Goal: Task Accomplishment & Management: Manage account settings

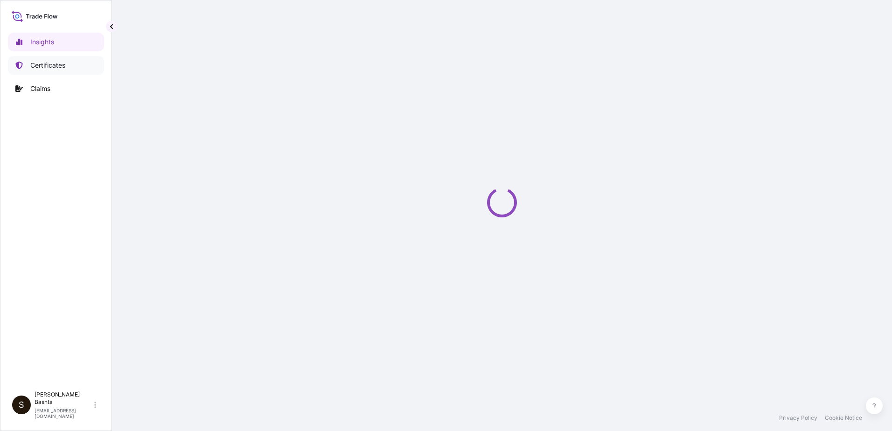
click at [65, 66] on p "Certificates" at bounding box center [47, 65] width 35 height 9
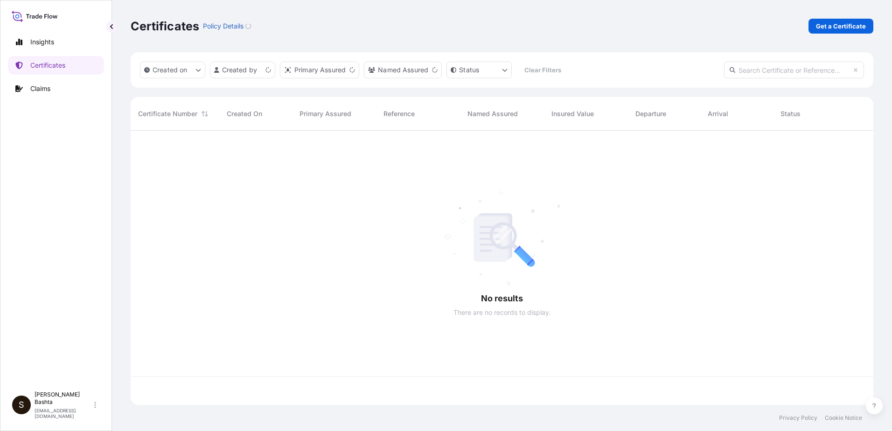
scroll to position [272, 736]
click at [842, 26] on p "Get a Certificate" at bounding box center [841, 25] width 50 height 9
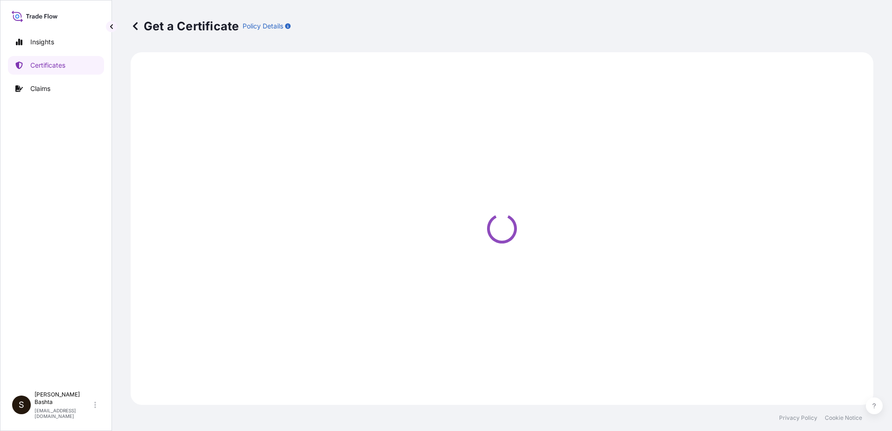
select select "Barge"
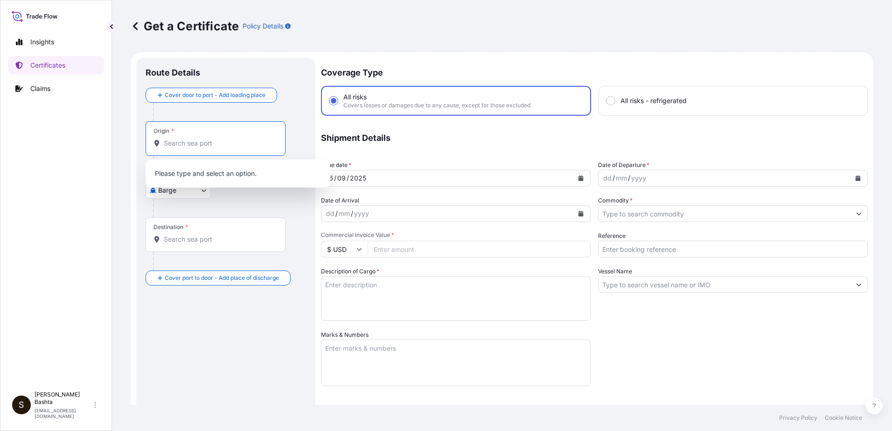
click at [209, 139] on input "Origin *" at bounding box center [219, 143] width 110 height 9
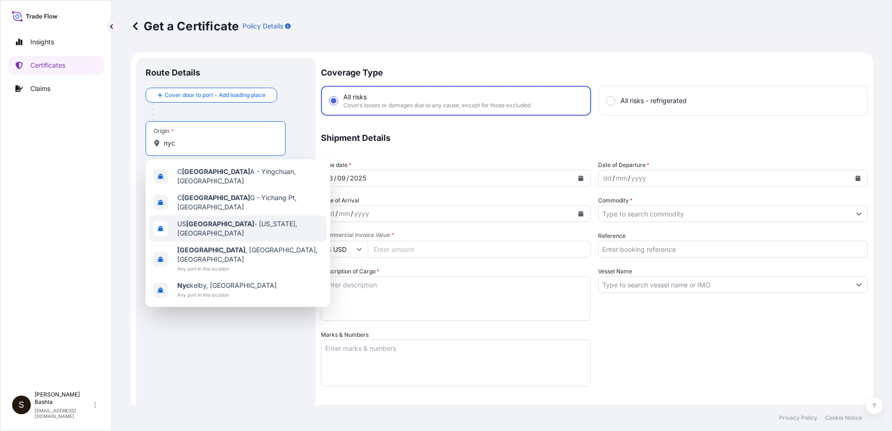
click at [253, 221] on span "US [GEOGRAPHIC_DATA] - [US_STATE], [GEOGRAPHIC_DATA]" at bounding box center [250, 228] width 146 height 19
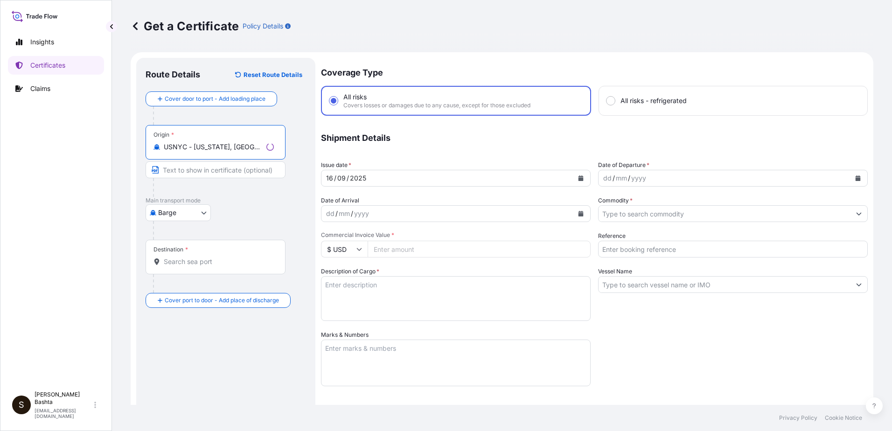
type input "USNYC - [US_STATE], [GEOGRAPHIC_DATA]"
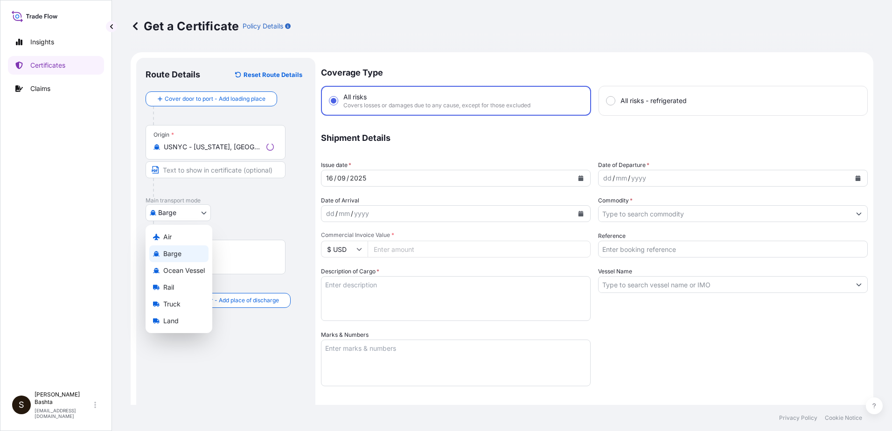
click at [205, 213] on body "0 options available. 5 options available. Insights Certificates Claims S [PERSO…" at bounding box center [446, 215] width 892 height 431
click at [177, 236] on div "Air" at bounding box center [178, 237] width 59 height 17
select select "Air"
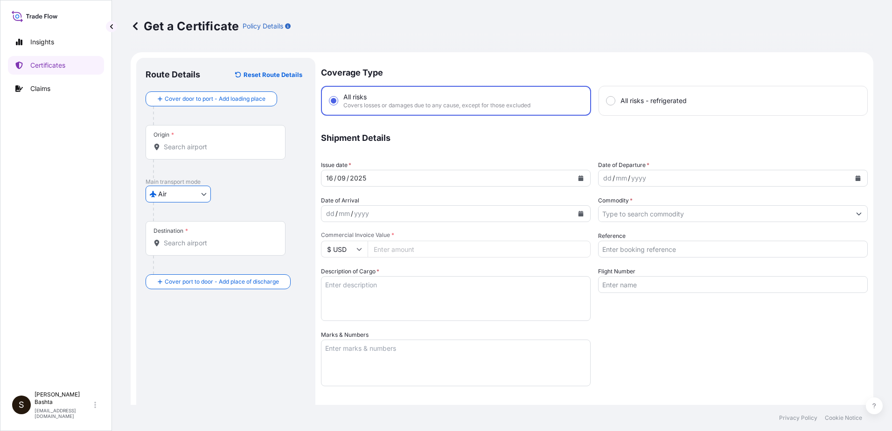
click at [178, 245] on input "Destination *" at bounding box center [219, 242] width 110 height 9
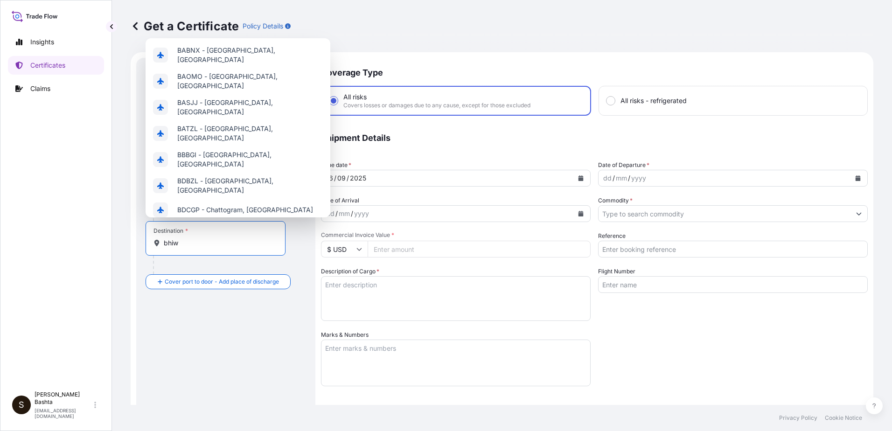
type input "bhiwa"
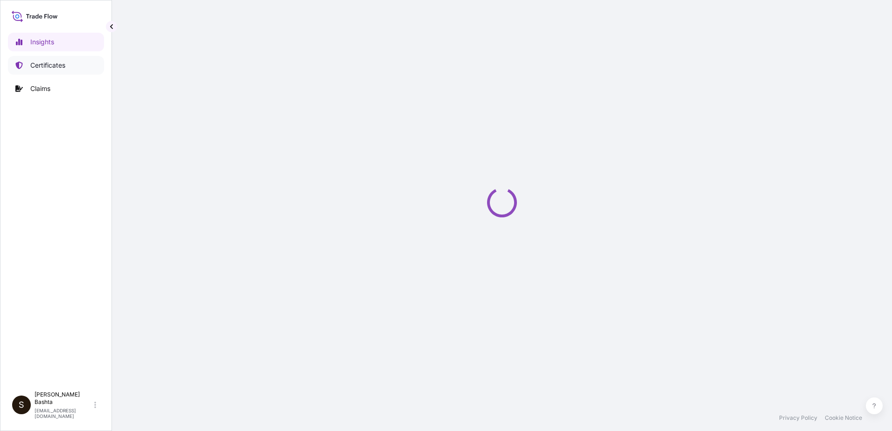
select select "2025"
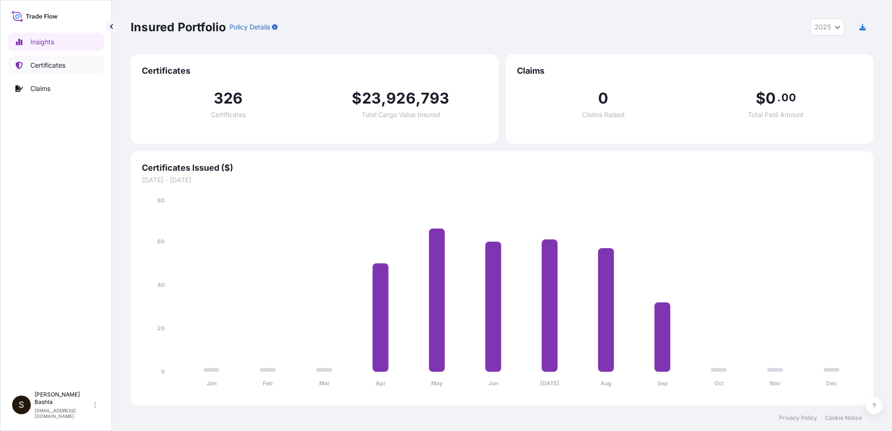
click at [58, 66] on p "Certificates" at bounding box center [47, 65] width 35 height 9
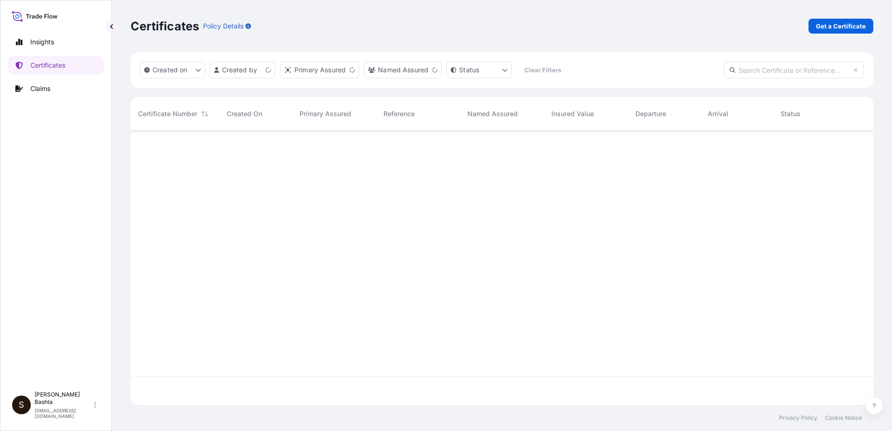
scroll to position [272, 736]
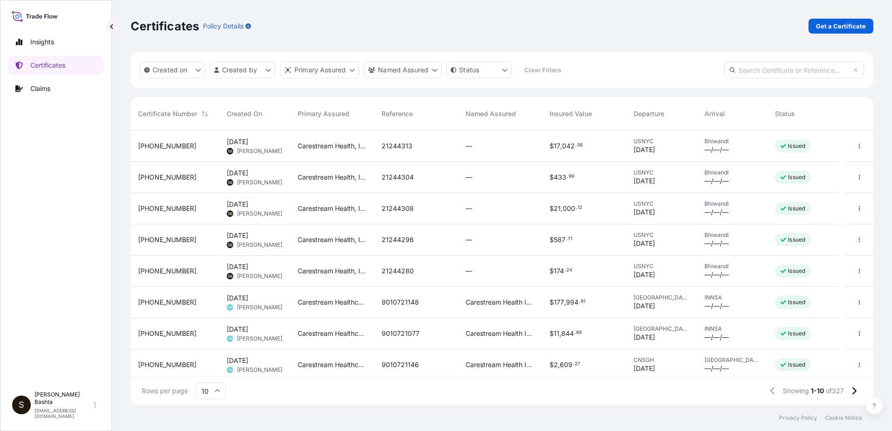
click at [239, 150] on span "Stella Bashta" at bounding box center [259, 150] width 45 height 7
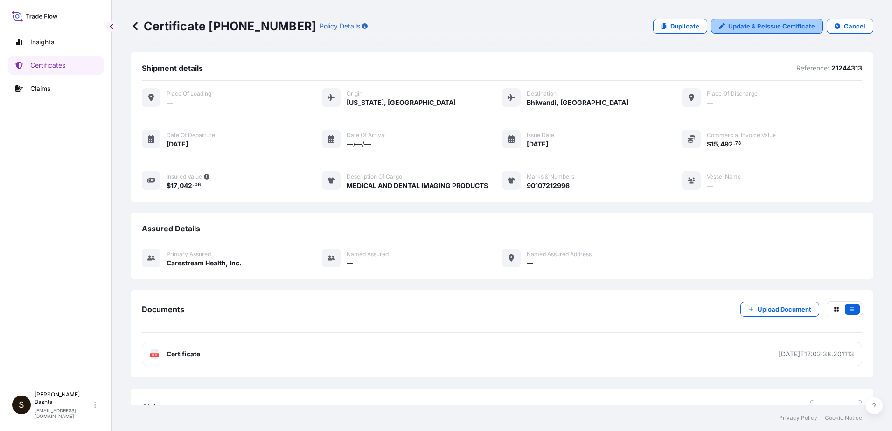
click at [750, 28] on p "Update & Reissue Certificate" at bounding box center [771, 25] width 87 height 9
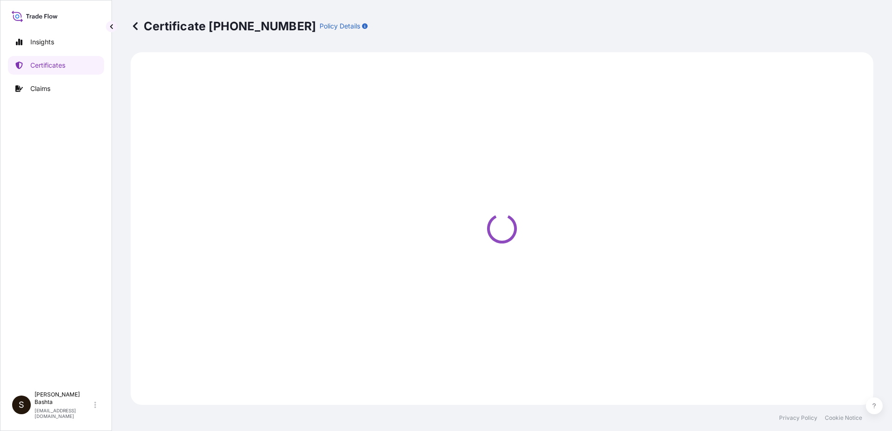
select select "Air"
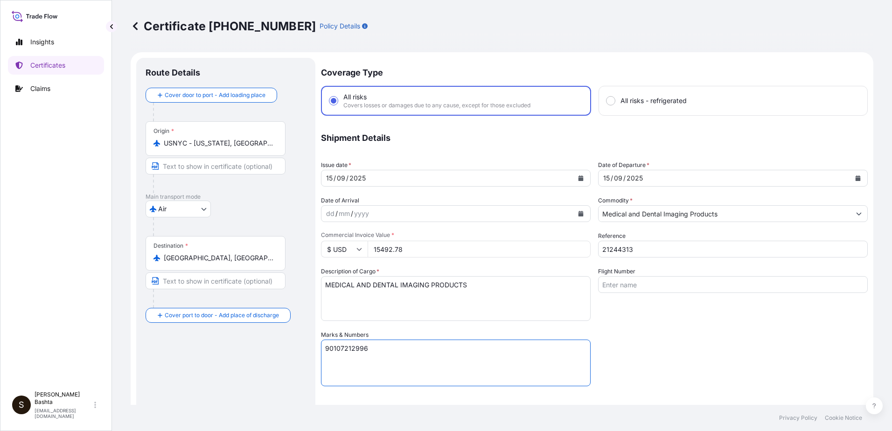
drag, startPoint x: 373, startPoint y: 347, endPoint x: 291, endPoint y: 346, distance: 82.6
click at [291, 346] on form "Route Details Cover door to port - Add loading place Place of loading Road / In…" at bounding box center [502, 309] width 743 height 514
select select "32008"
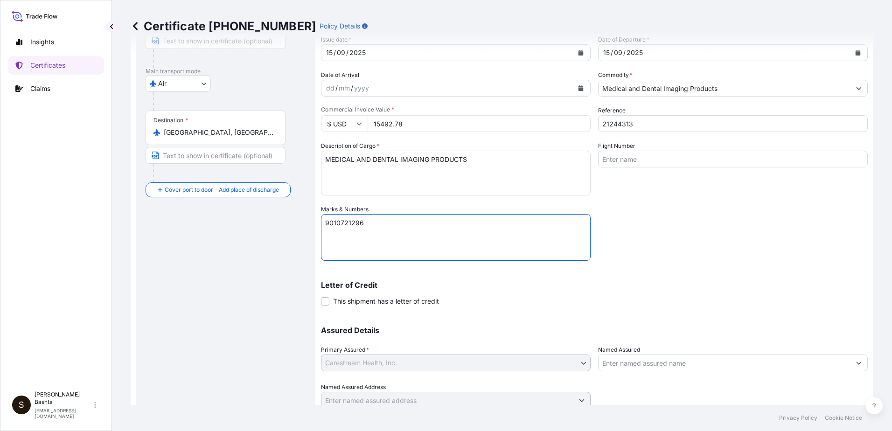
scroll to position [161, 0]
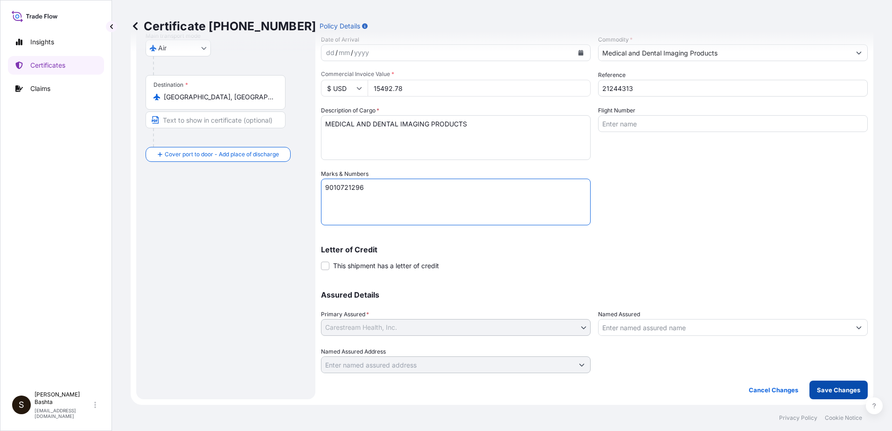
type textarea "9010721296"
click at [832, 390] on p "Save Changes" at bounding box center [838, 389] width 43 height 9
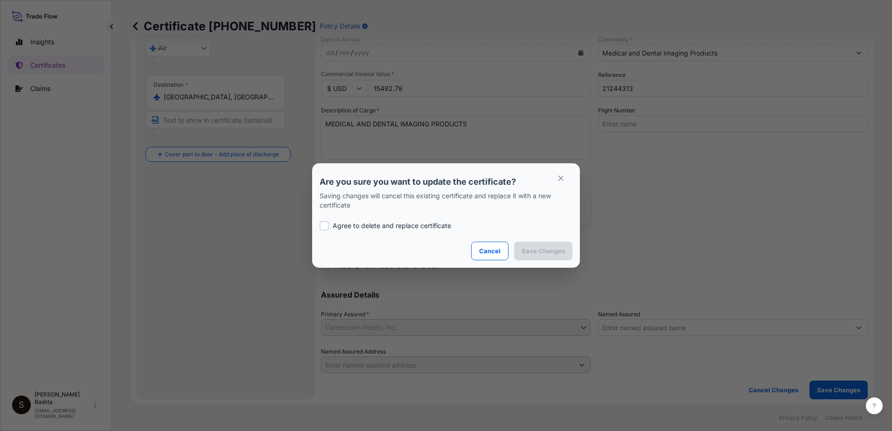
click at [325, 224] on div at bounding box center [324, 225] width 9 height 9
checkbox input "true"
click at [555, 249] on p "Save Changes" at bounding box center [543, 250] width 43 height 9
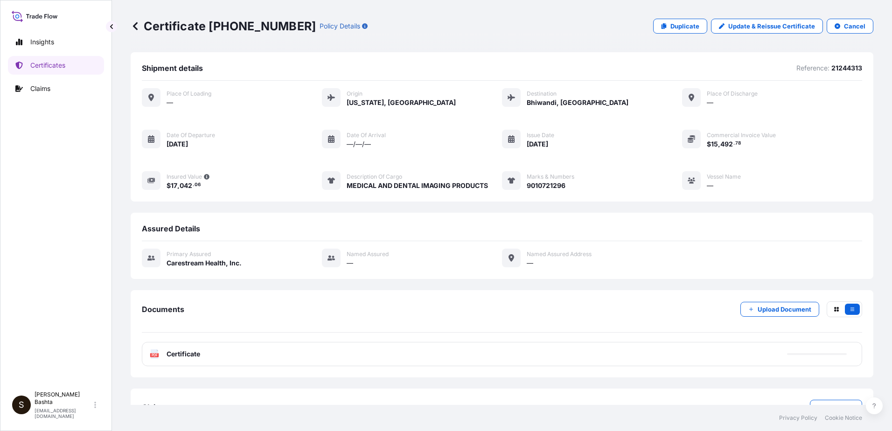
click at [154, 356] on text "PDF" at bounding box center [155, 355] width 6 height 3
click at [155, 356] on text "PDF" at bounding box center [155, 355] width 6 height 3
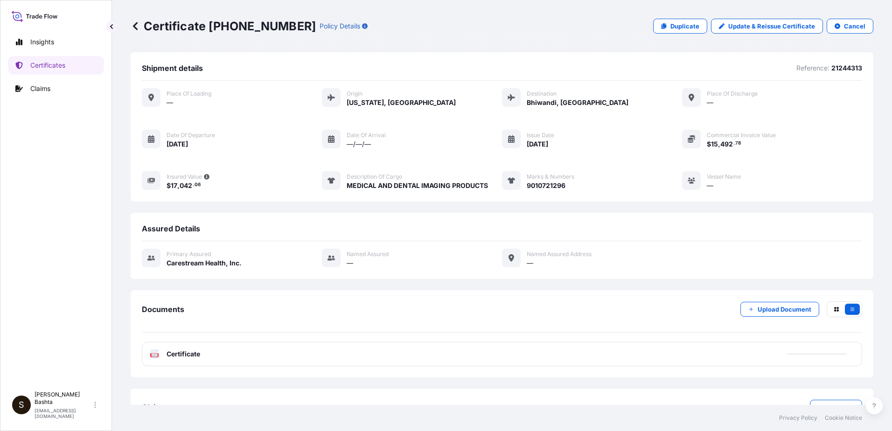
click at [155, 356] on text "PDF" at bounding box center [155, 355] width 6 height 3
click at [153, 354] on text "PDF" at bounding box center [155, 355] width 6 height 3
click at [153, 352] on icon at bounding box center [155, 353] width 8 height 9
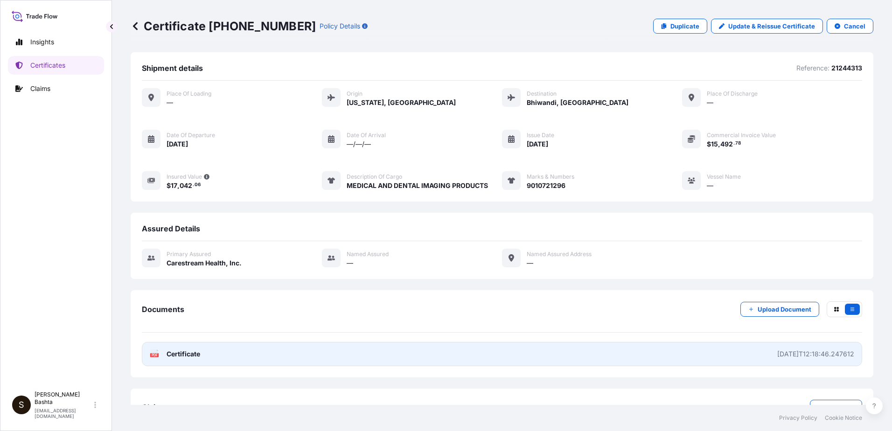
click at [153, 355] on text "PDF" at bounding box center [155, 355] width 6 height 3
